Goal: Transaction & Acquisition: Purchase product/service

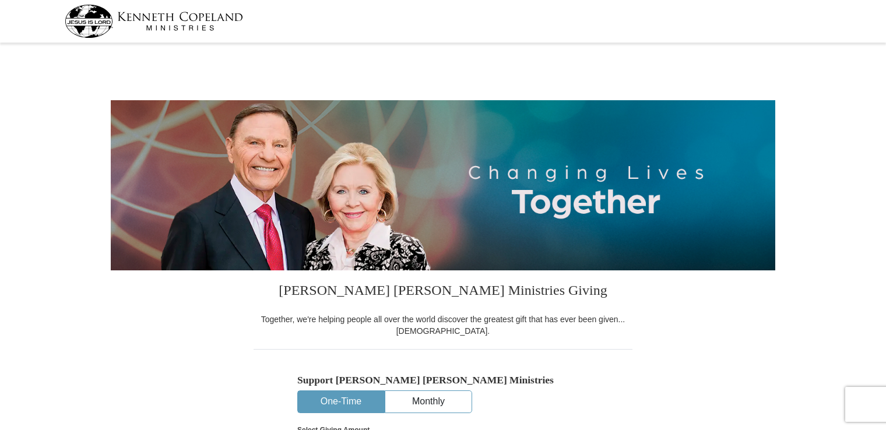
select select "FL"
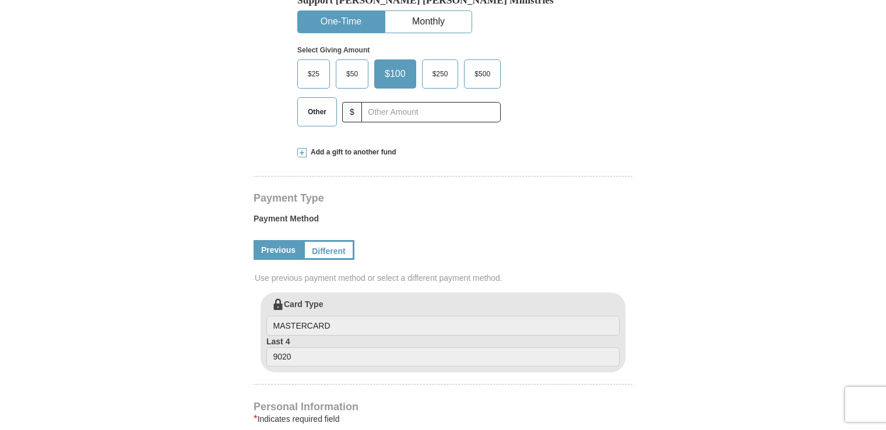
scroll to position [408, 0]
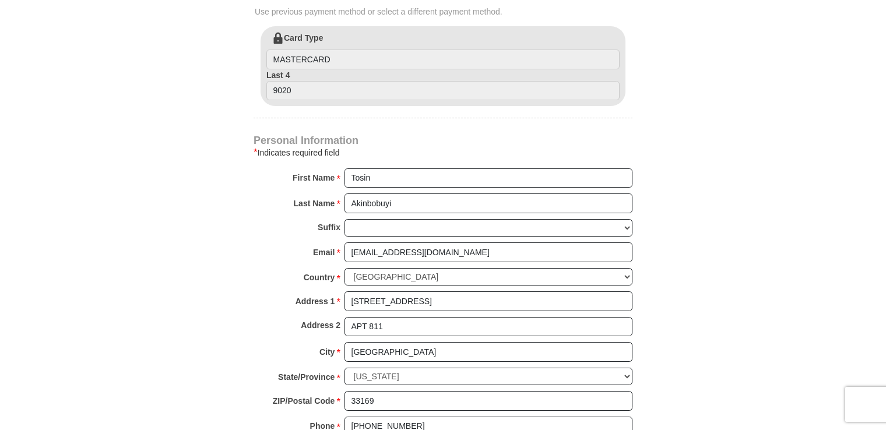
scroll to position [583, 0]
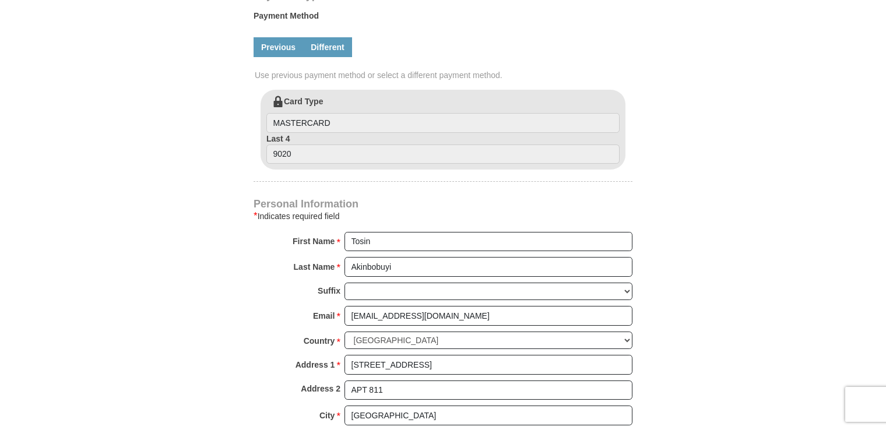
click at [337, 48] on link "Different" at bounding box center [327, 47] width 49 height 20
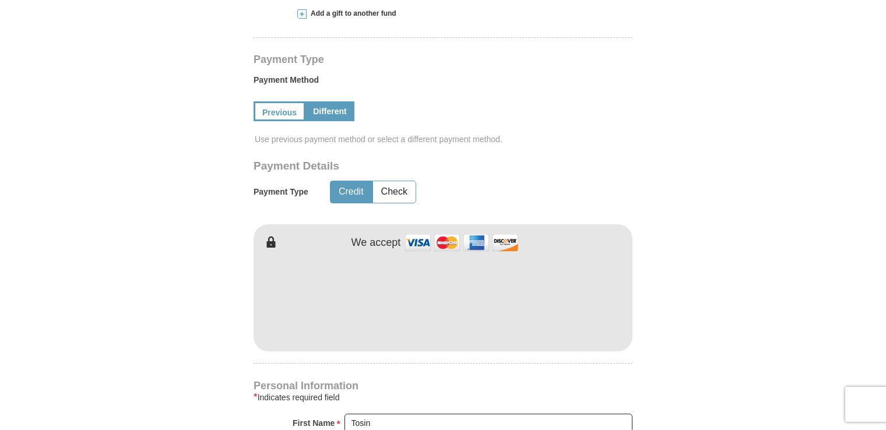
scroll to position [466, 0]
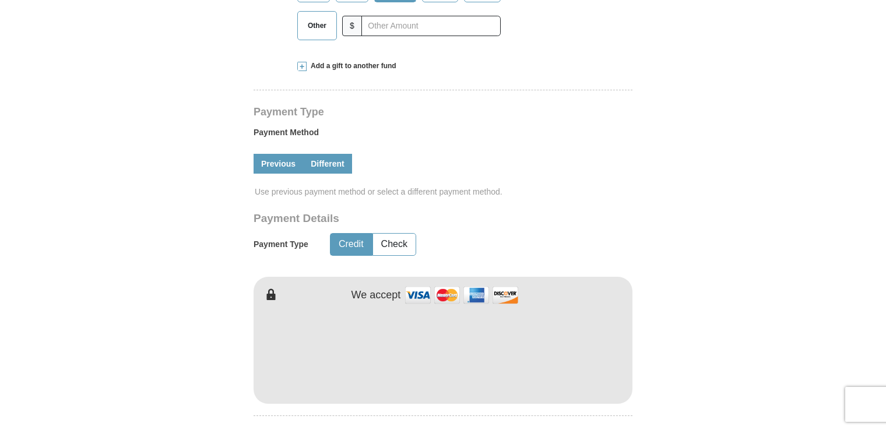
click at [262, 161] on link "Previous" at bounding box center [278, 164] width 50 height 20
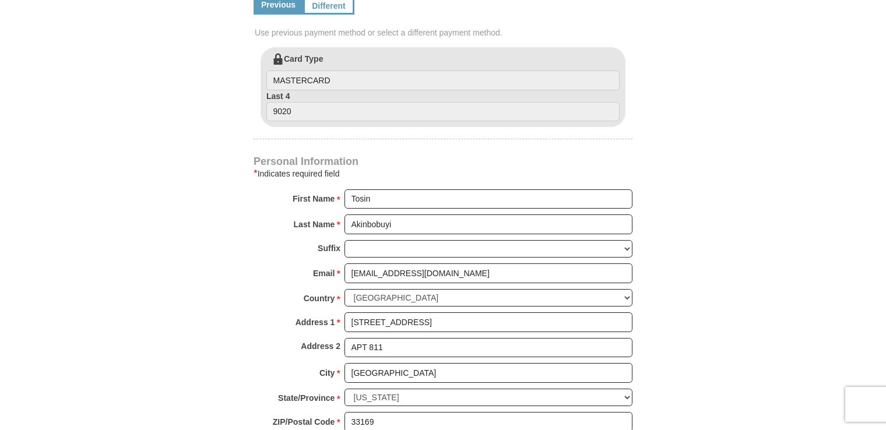
scroll to position [583, 0]
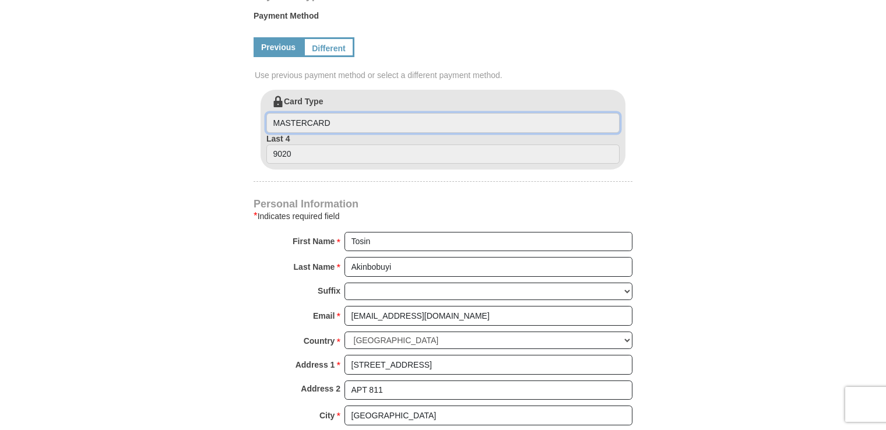
click at [348, 129] on input "MASTERCARD" at bounding box center [442, 123] width 353 height 20
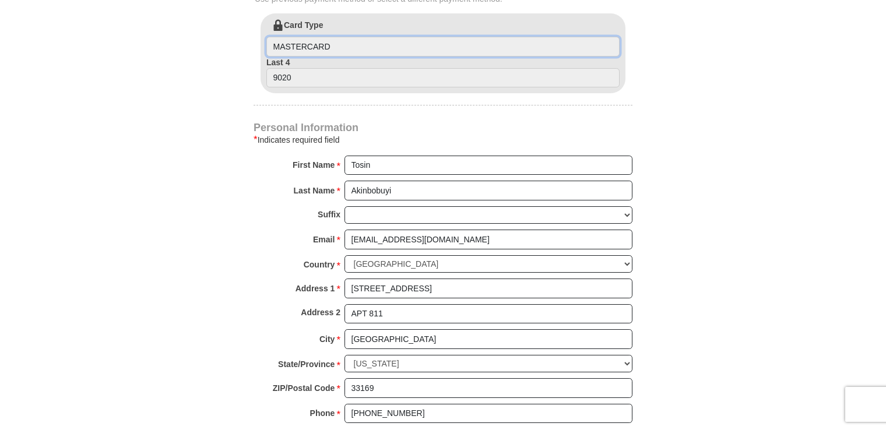
scroll to position [641, 0]
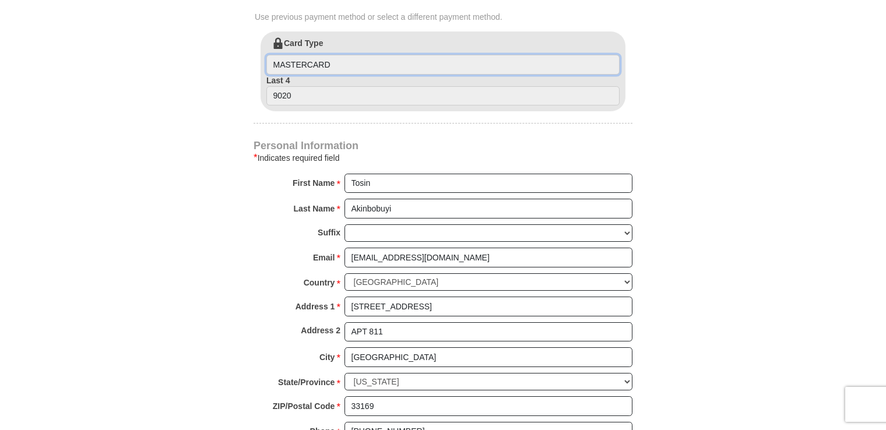
click at [378, 65] on input "MASTERCARD" at bounding box center [442, 65] width 353 height 20
click at [354, 66] on input "MASTERCARD" at bounding box center [442, 65] width 353 height 20
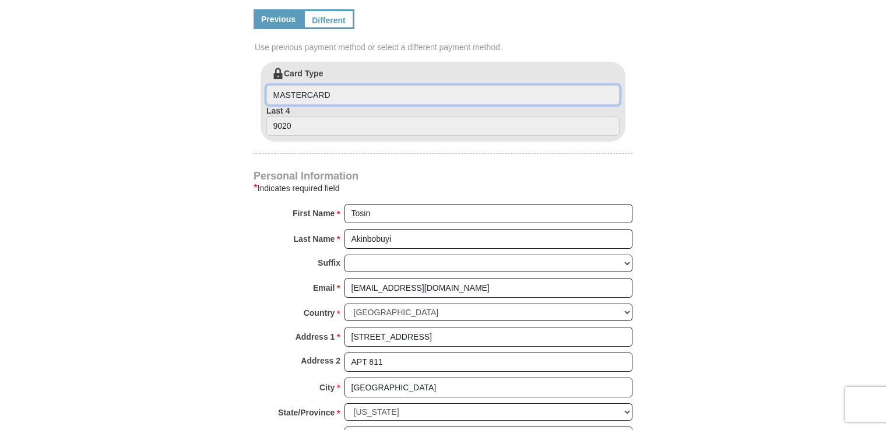
scroll to position [583, 0]
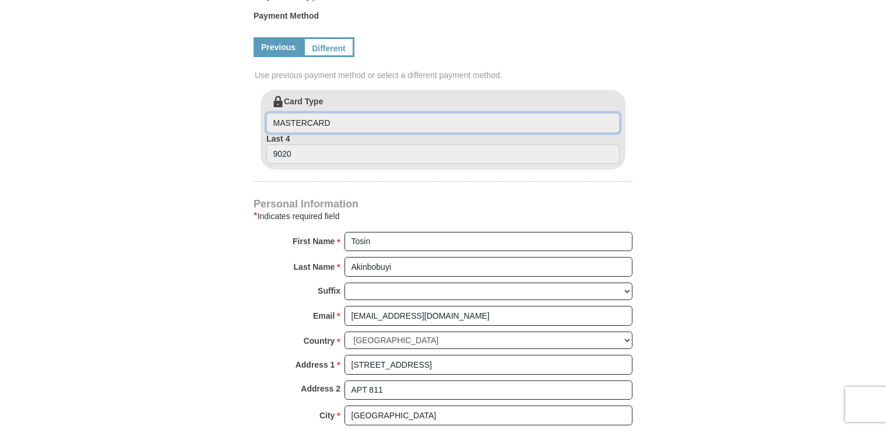
click at [393, 122] on input "MASTERCARD" at bounding box center [442, 123] width 353 height 20
click at [335, 125] on input "MASTERCARD" at bounding box center [442, 123] width 353 height 20
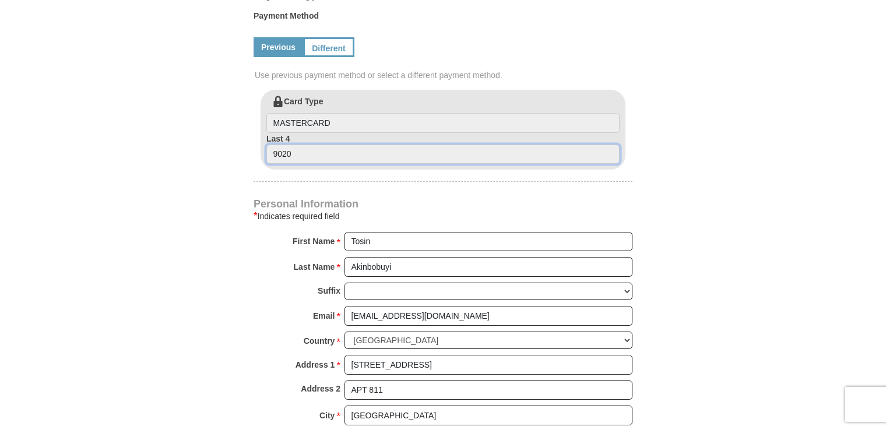
drag, startPoint x: 335, startPoint y: 125, endPoint x: 334, endPoint y: 146, distance: 21.6
click at [334, 146] on input "9020" at bounding box center [442, 154] width 353 height 20
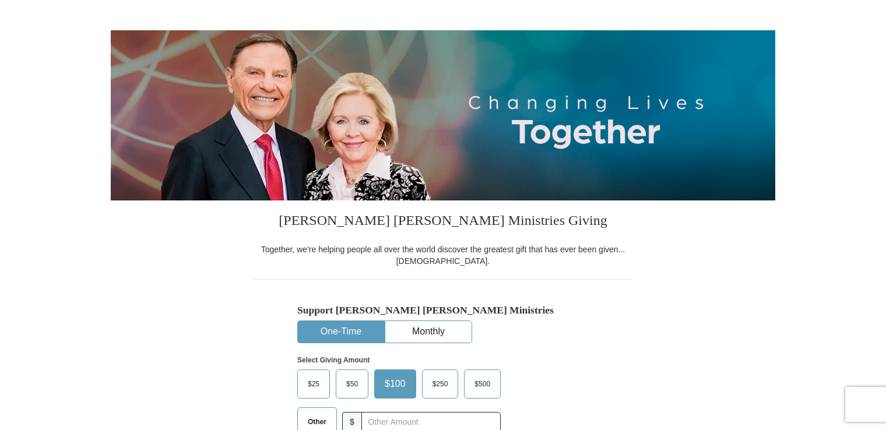
scroll to position [58, 0]
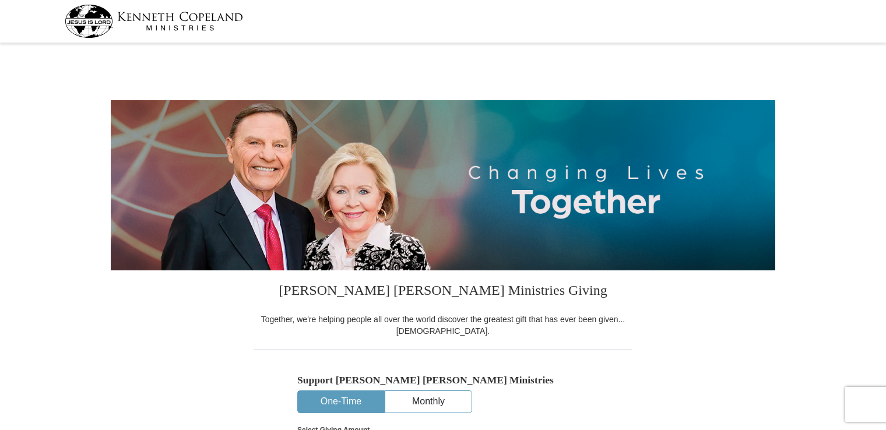
select select "FL"
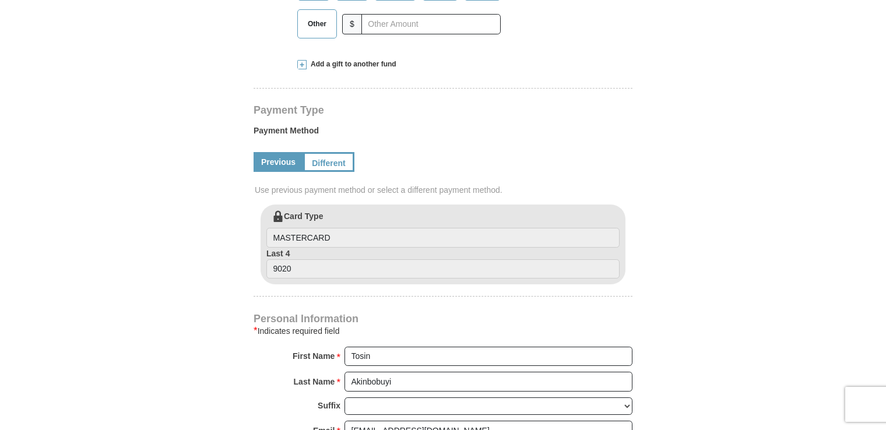
scroll to position [466, 0]
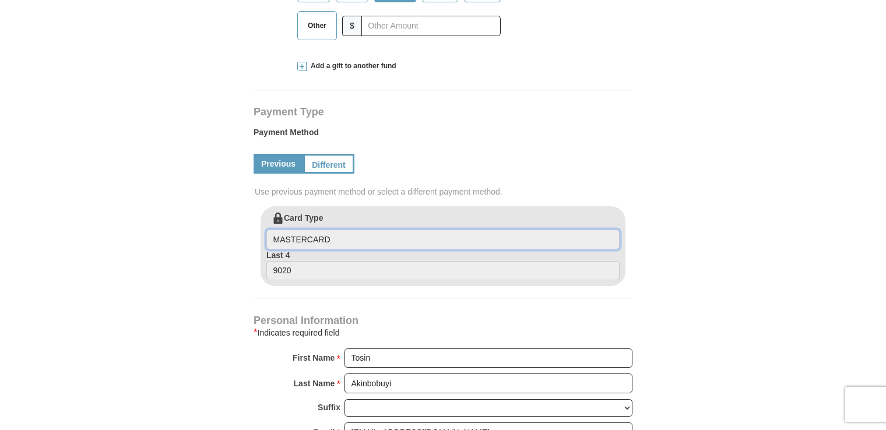
click at [342, 235] on input "MASTERCARD" at bounding box center [442, 240] width 353 height 20
click at [334, 162] on link "Different" at bounding box center [327, 164] width 49 height 20
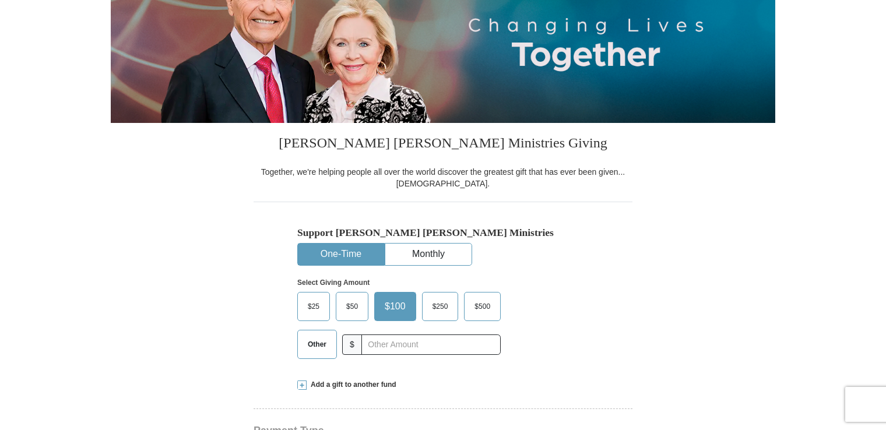
scroll to position [0, 0]
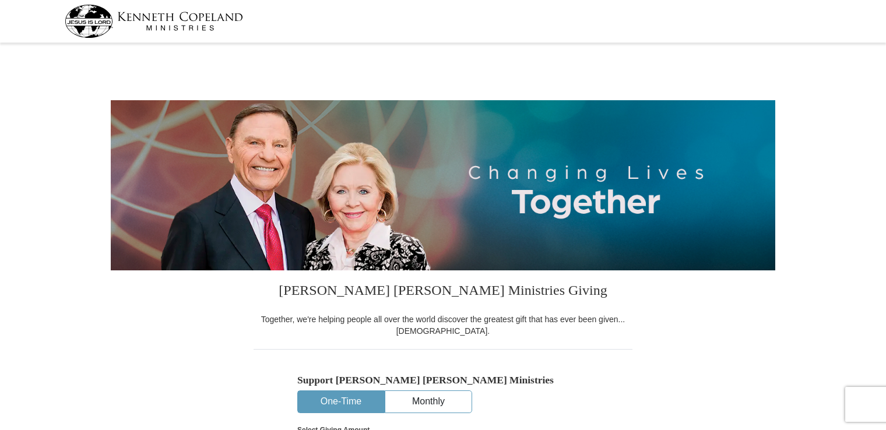
click at [96, 23] on img at bounding box center [154, 21] width 178 height 33
